Goal: Information Seeking & Learning: Learn about a topic

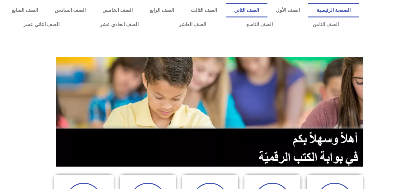
click at [267, 9] on link "الصف الثاني" at bounding box center [247, 10] width 42 height 14
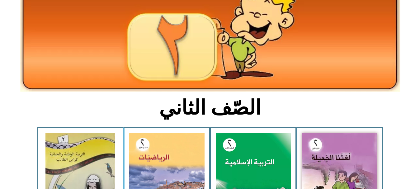
scroll to position [110, 0]
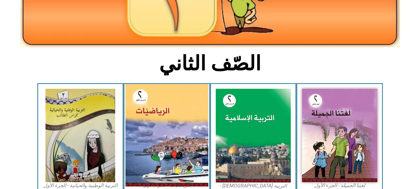
click at [143, 139] on img at bounding box center [166, 135] width 83 height 102
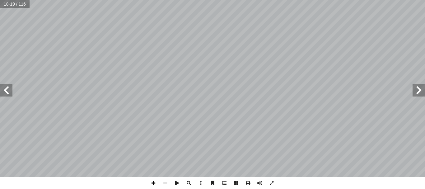
click at [153, 185] on span at bounding box center [153, 183] width 12 height 12
